Goal: Task Accomplishment & Management: Use online tool/utility

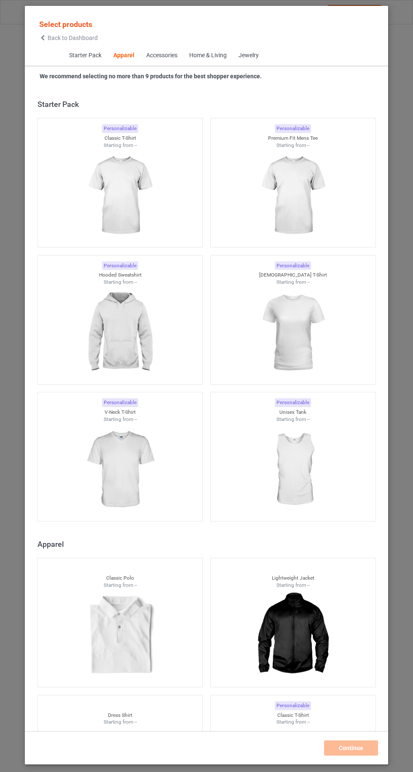
scroll to position [451, 0]
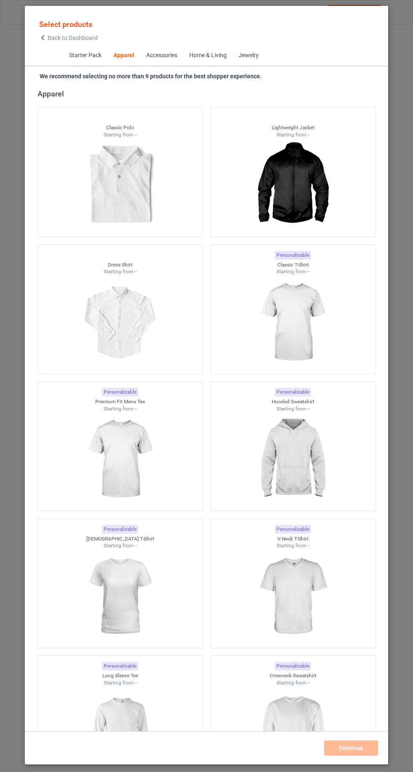
click at [43, 37] on icon at bounding box center [42, 38] width 7 height 6
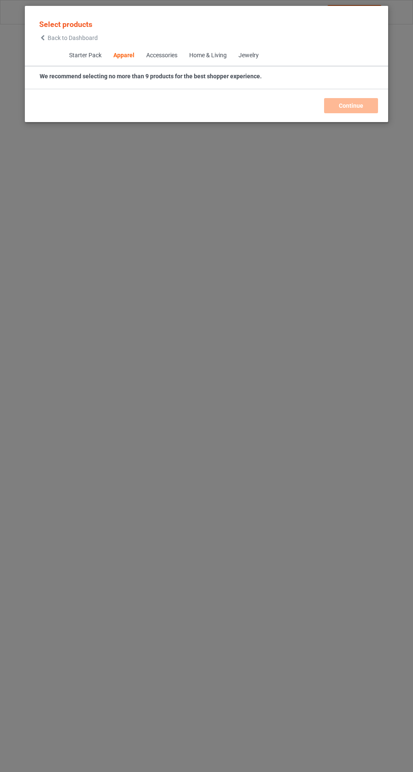
click at [43, 37] on icon at bounding box center [42, 38] width 7 height 6
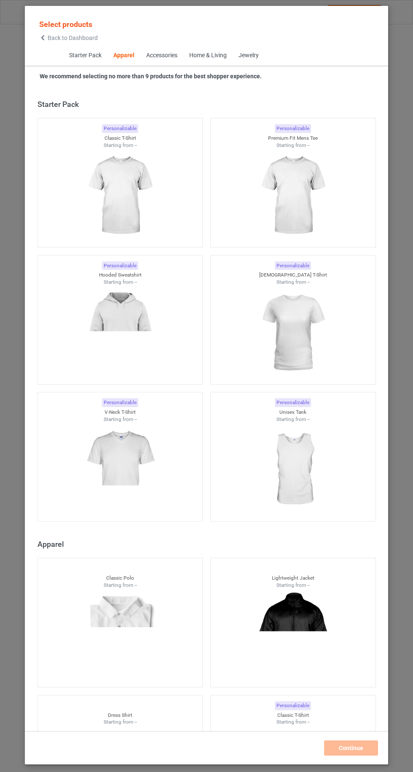
scroll to position [451, 0]
